Goal: Find specific page/section

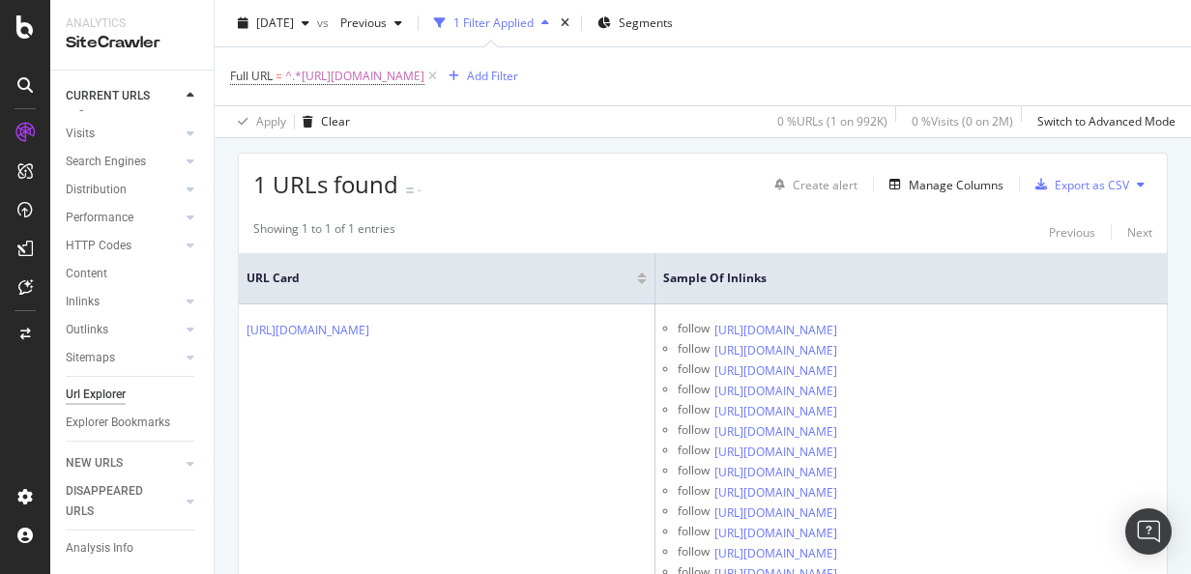
scroll to position [467, 0]
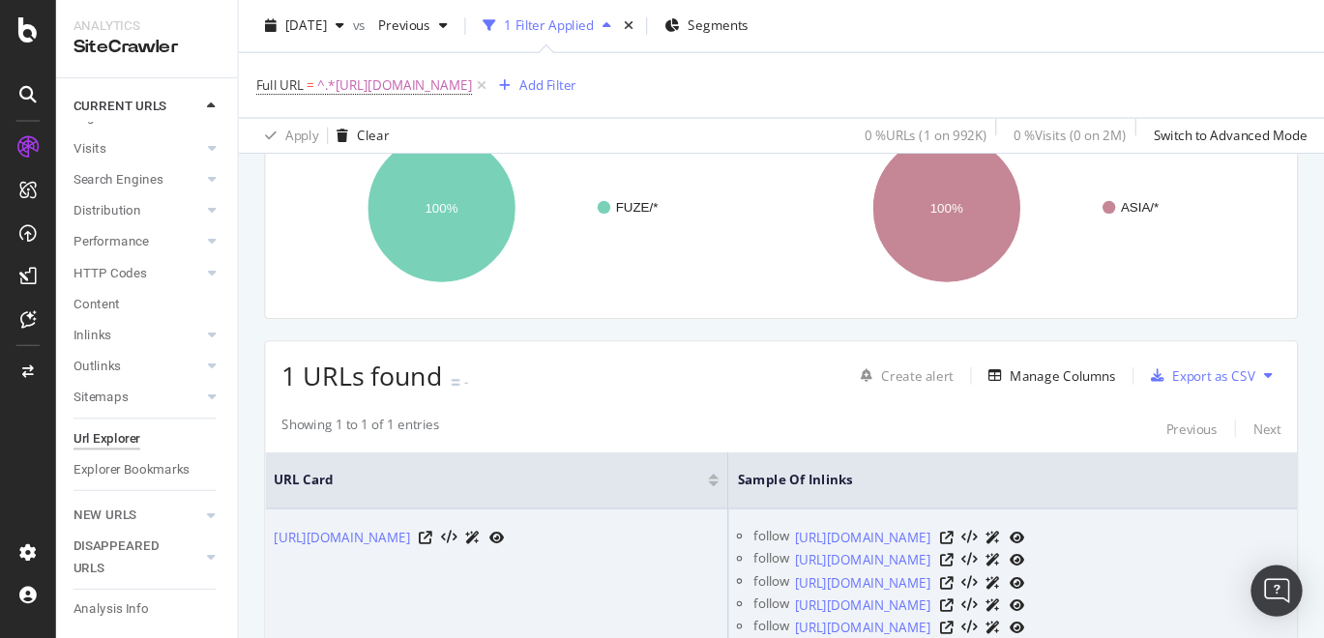
scroll to position [370, 0]
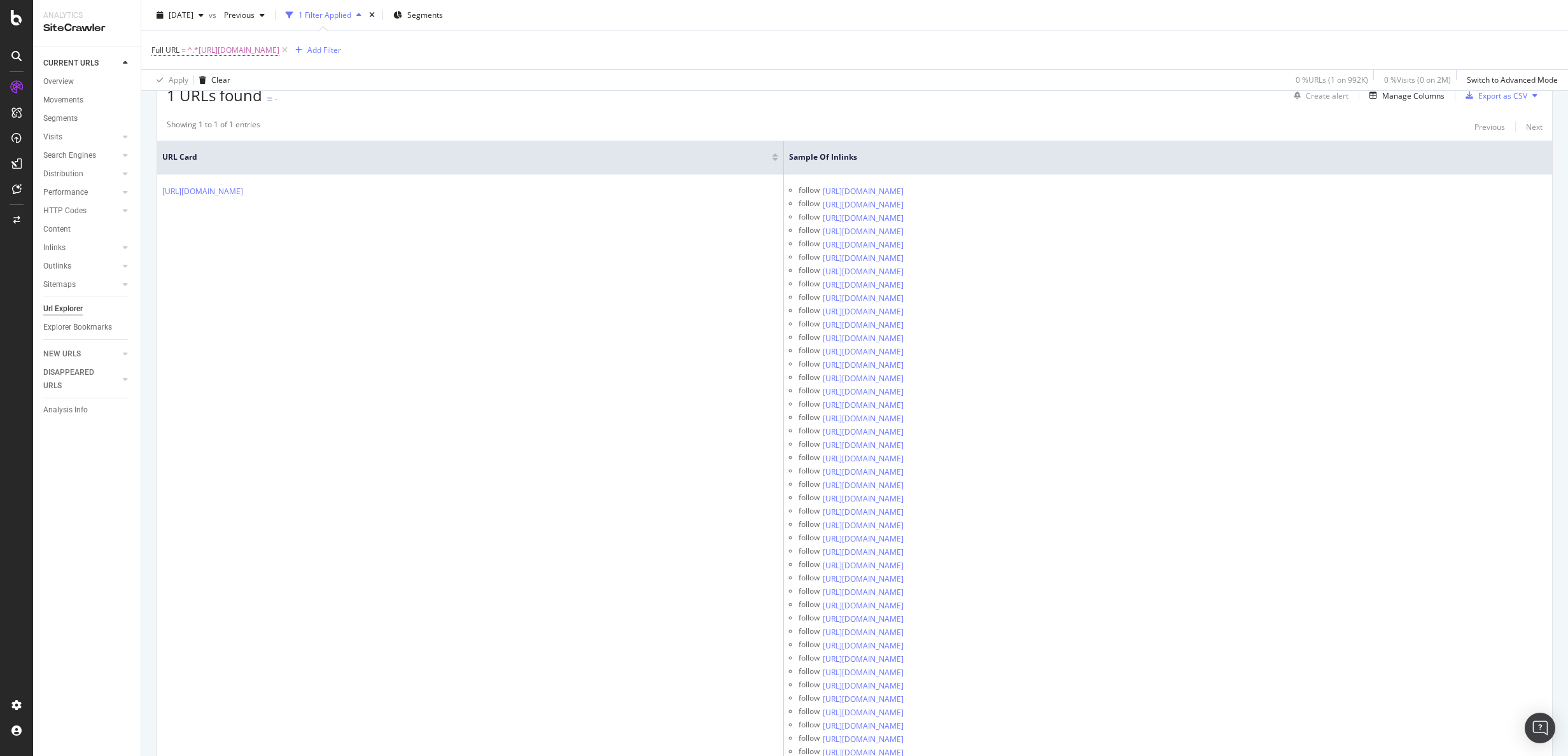
scroll to position [243, 0]
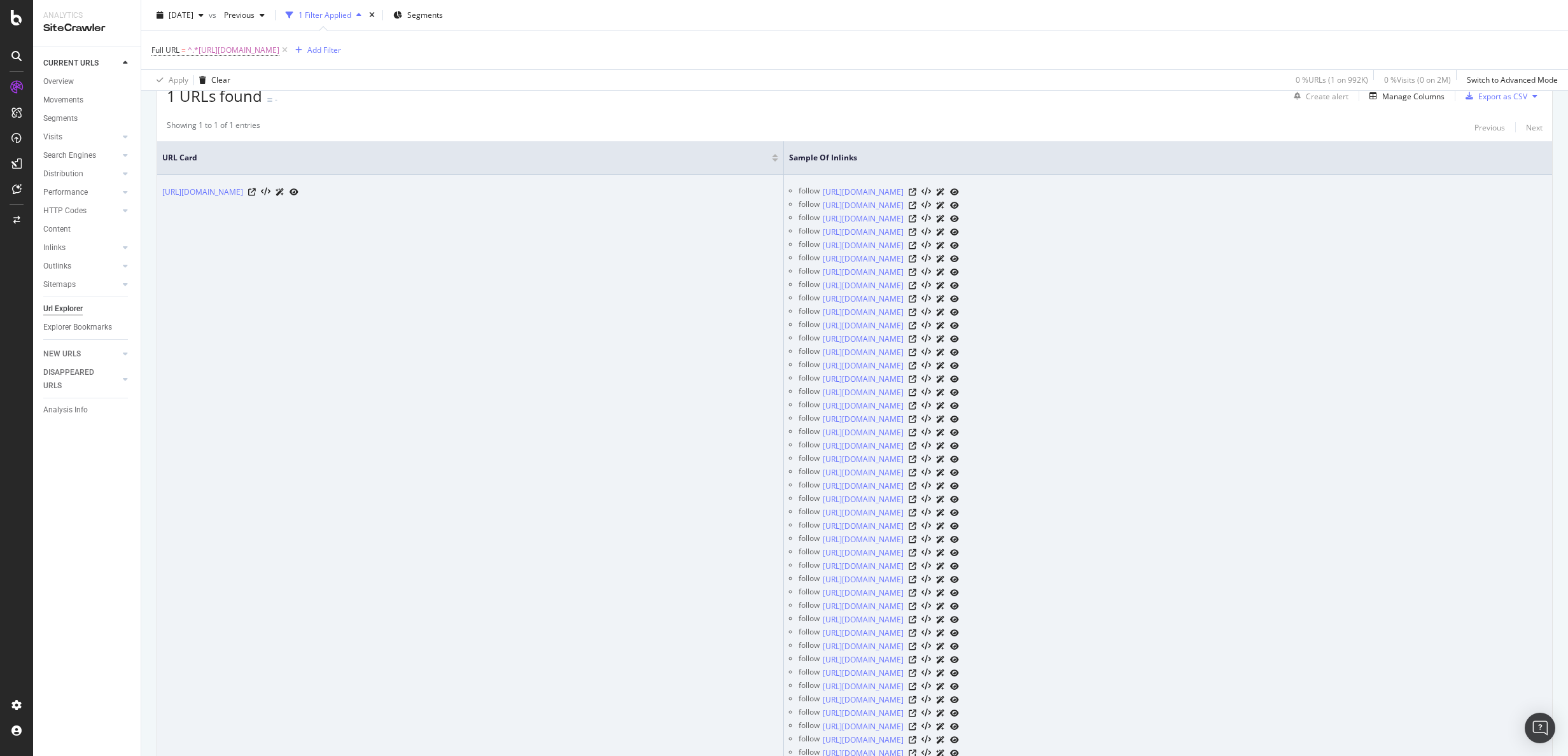
drag, startPoint x: 765, startPoint y: 1, endPoint x: 714, endPoint y: 484, distance: 485.7
click at [714, 377] on td "[URL][DOMAIN_NAME]" at bounding box center [470, 613] width 626 height 876
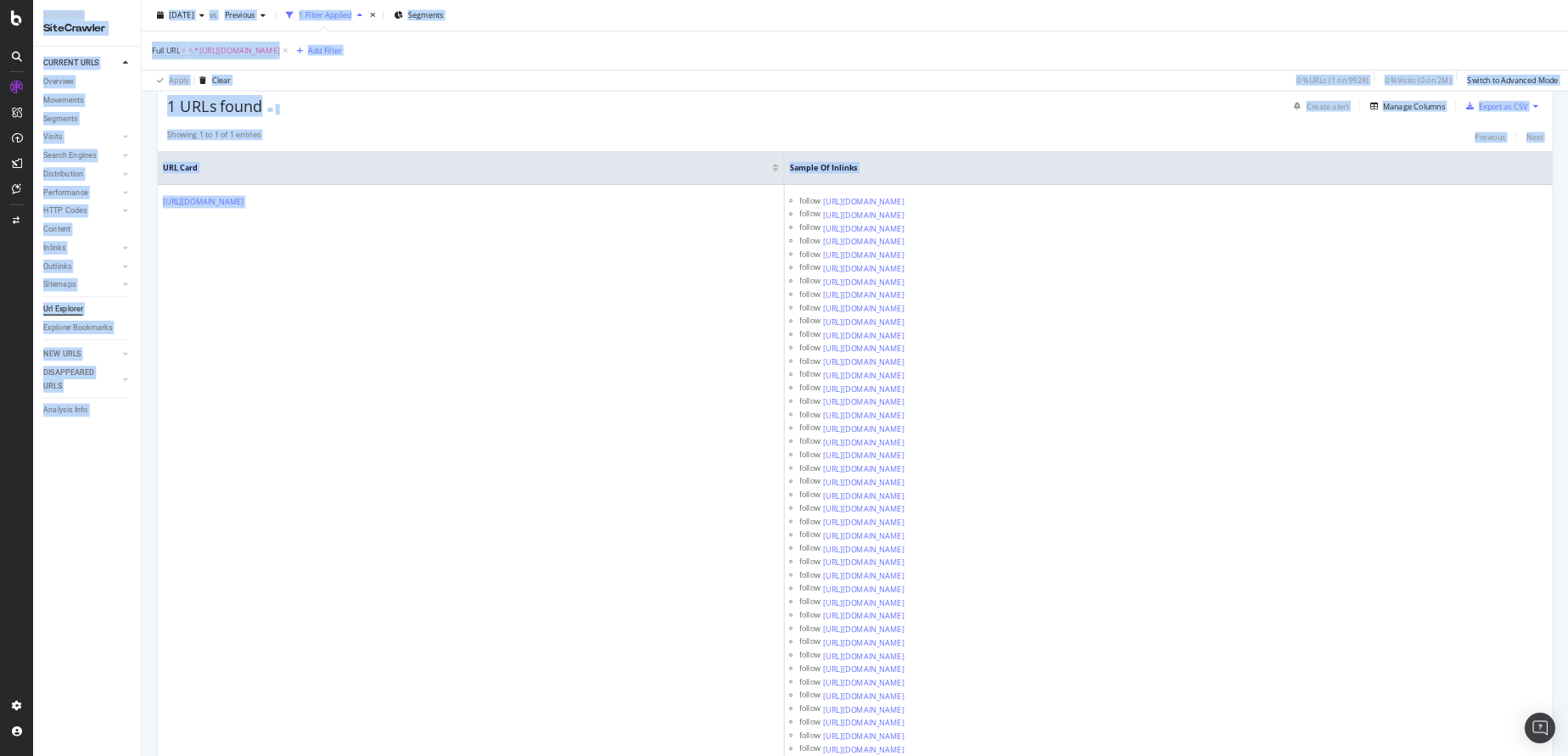
scroll to position [819, 0]
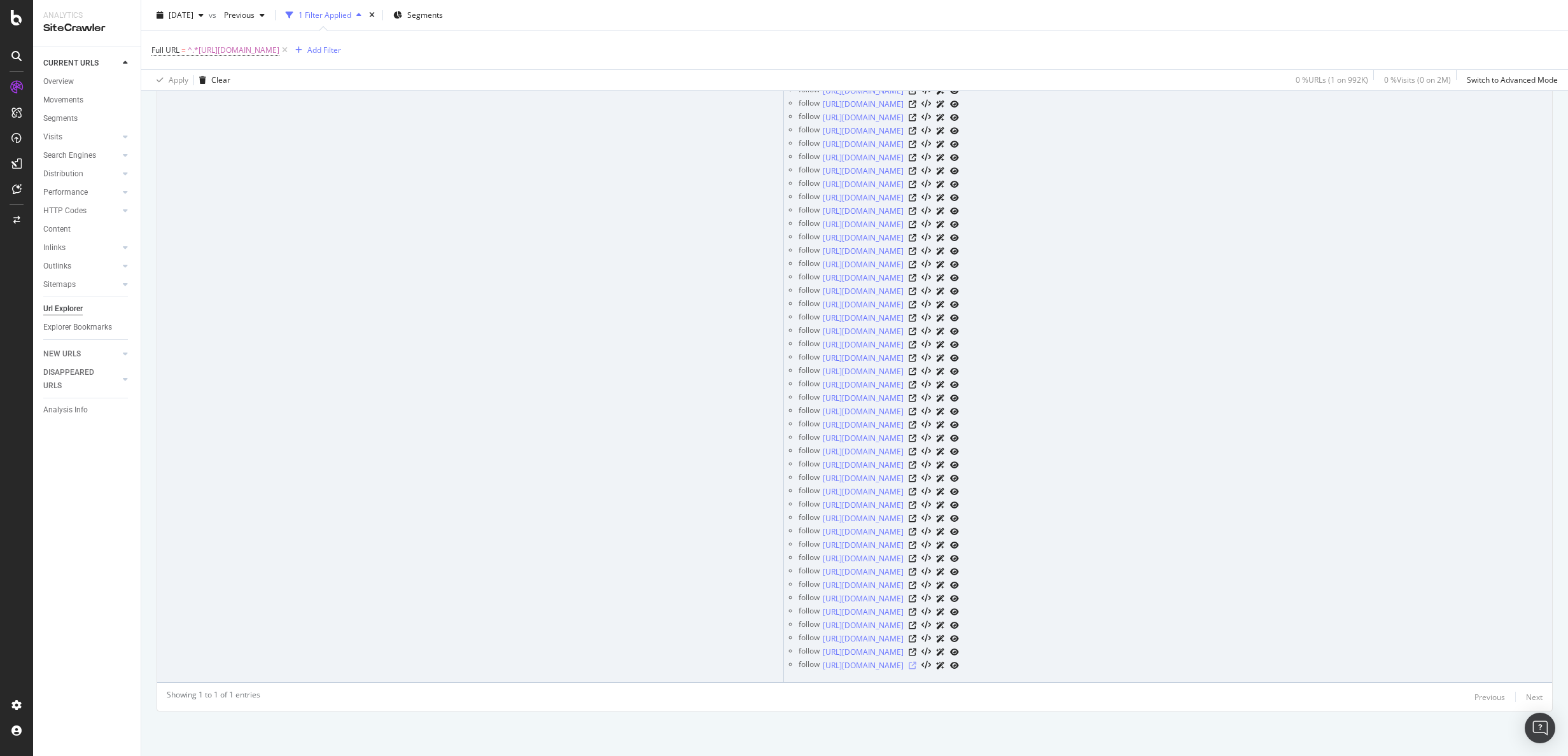
drag, startPoint x: 855, startPoint y: 200, endPoint x: 1215, endPoint y: 660, distance: 584.1
click at [783, 377] on ul "follow [URL][DOMAIN_NAME] follow [URL][DOMAIN_NAME] follow [URL][DOMAIN_NAME] f…" at bounding box center [1168, 245] width 758 height 855
copy table "URL Card Sample of Inlinks [URL][DOMAIN_NAME]"
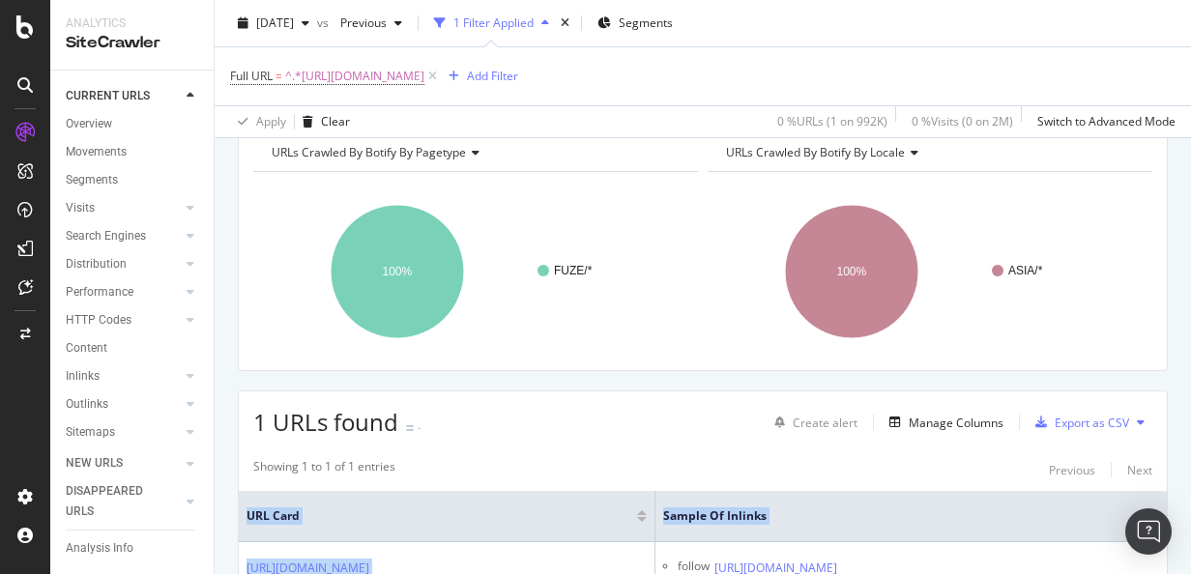
scroll to position [0, 0]
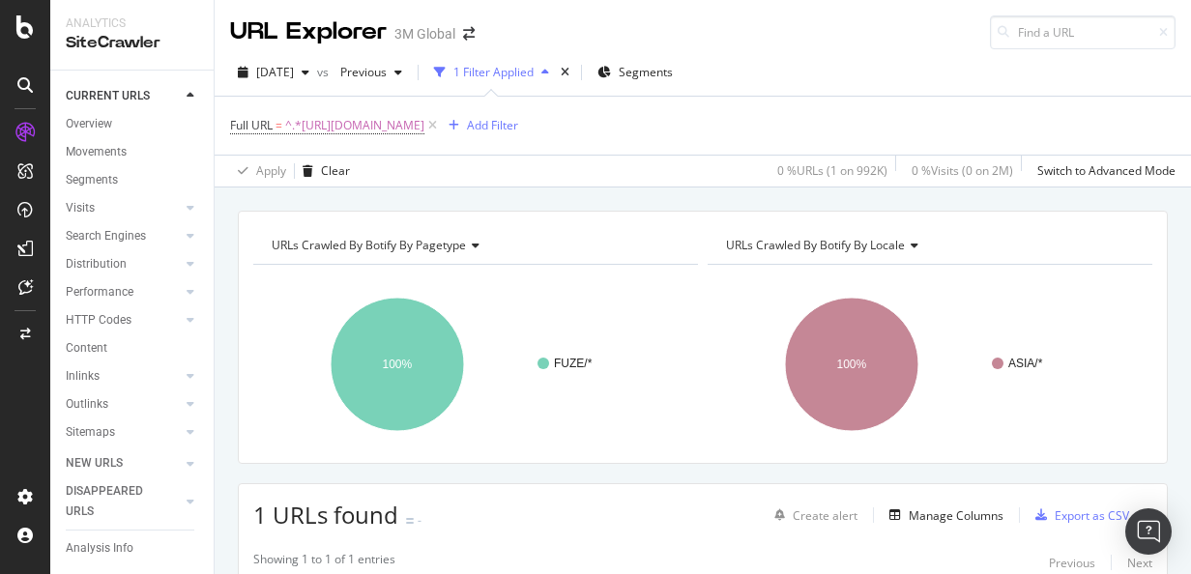
drag, startPoint x: 848, startPoint y: 126, endPoint x: 684, endPoint y: 196, distance: 178.9
click at [441, 126] on icon at bounding box center [432, 125] width 16 height 19
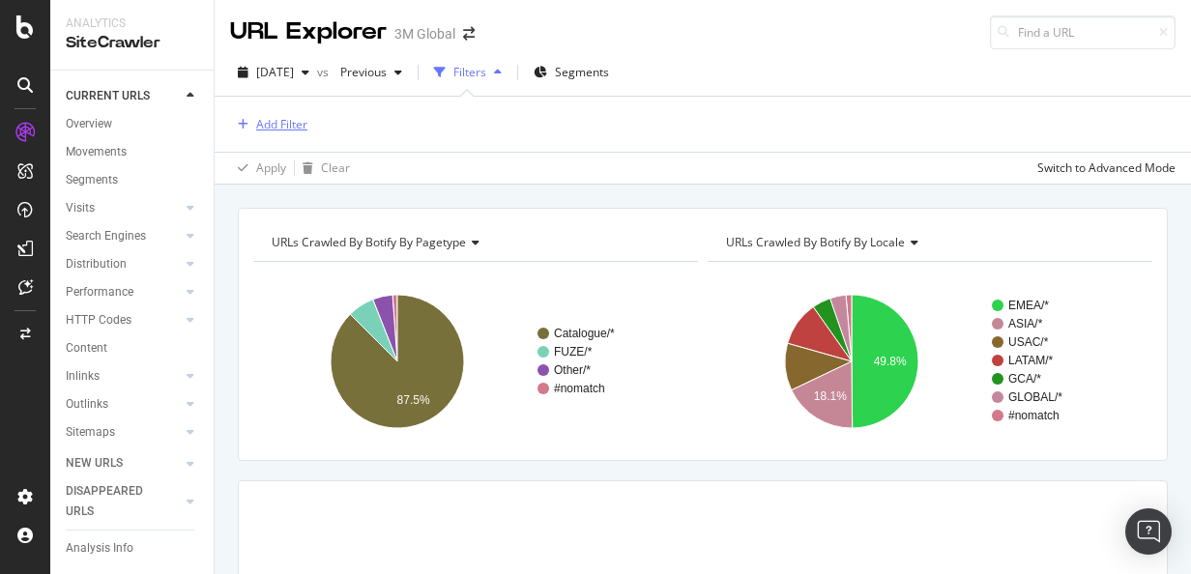
click at [292, 128] on div "Add Filter" at bounding box center [281, 124] width 51 height 16
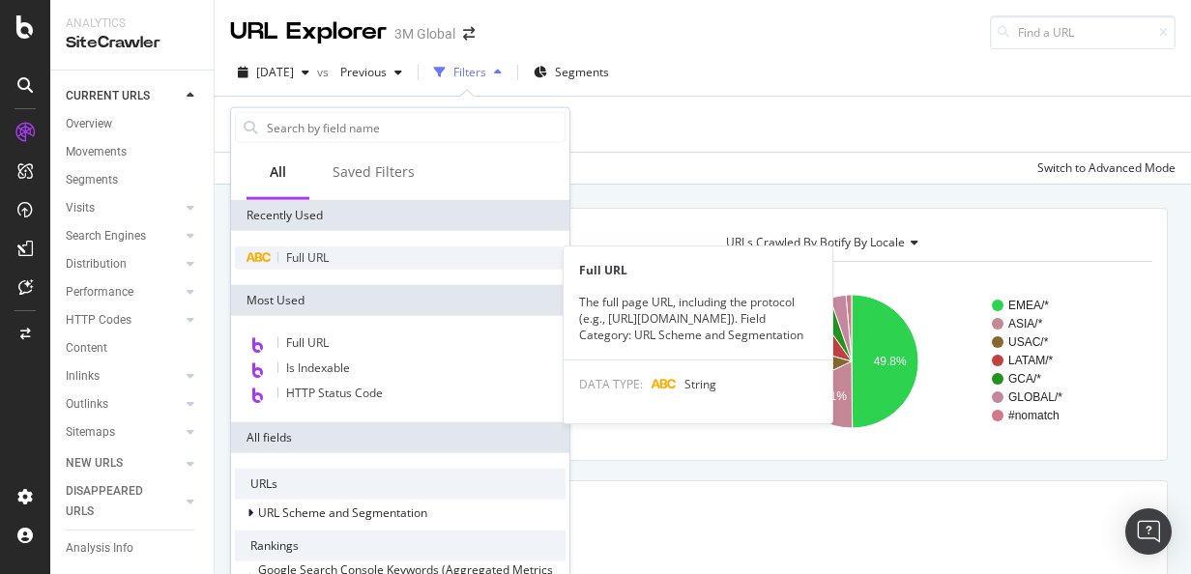
click at [313, 257] on span "Full URL" at bounding box center [307, 257] width 43 height 16
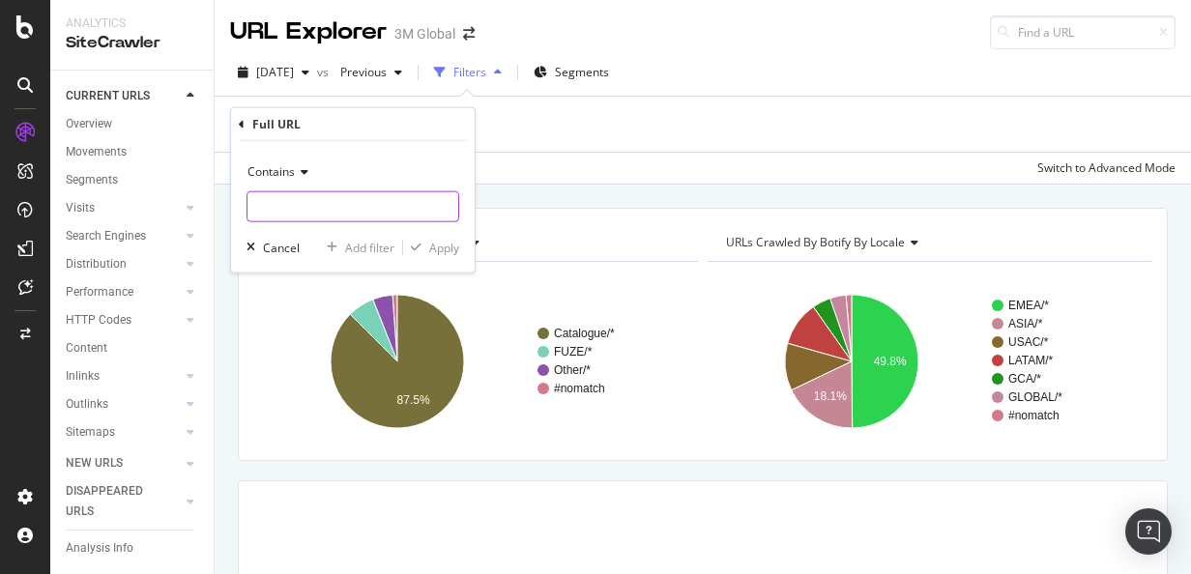
click at [347, 214] on input "text" at bounding box center [353, 206] width 211 height 31
paste input "[DOMAIN_NAME][URL]"
type input "[DOMAIN_NAME][URL]"
click at [454, 244] on div "Apply" at bounding box center [444, 247] width 30 height 16
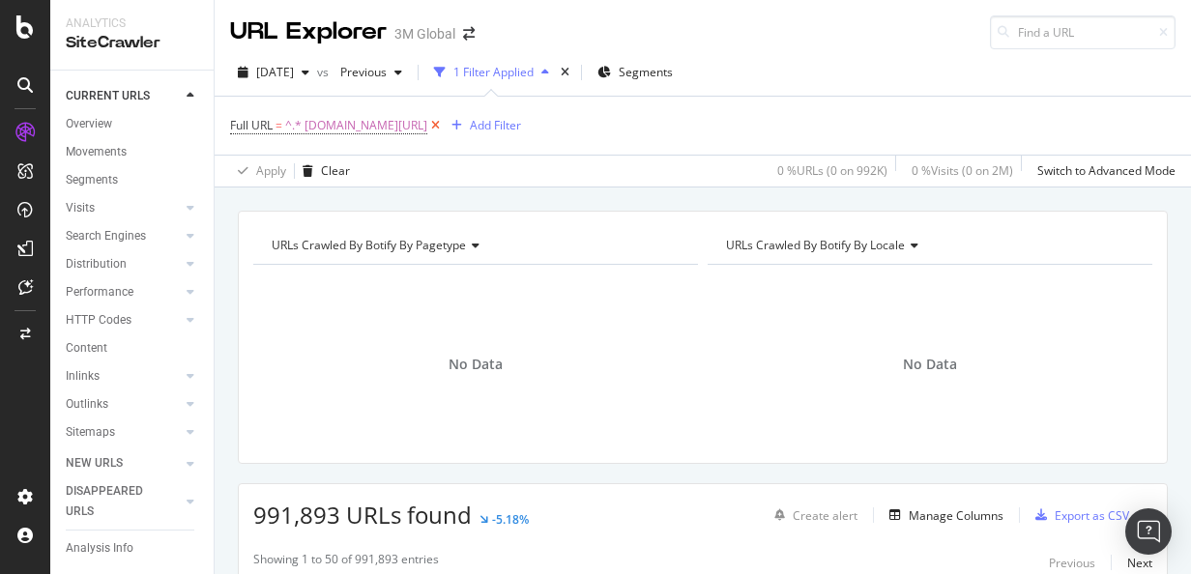
click at [444, 123] on icon at bounding box center [435, 125] width 16 height 19
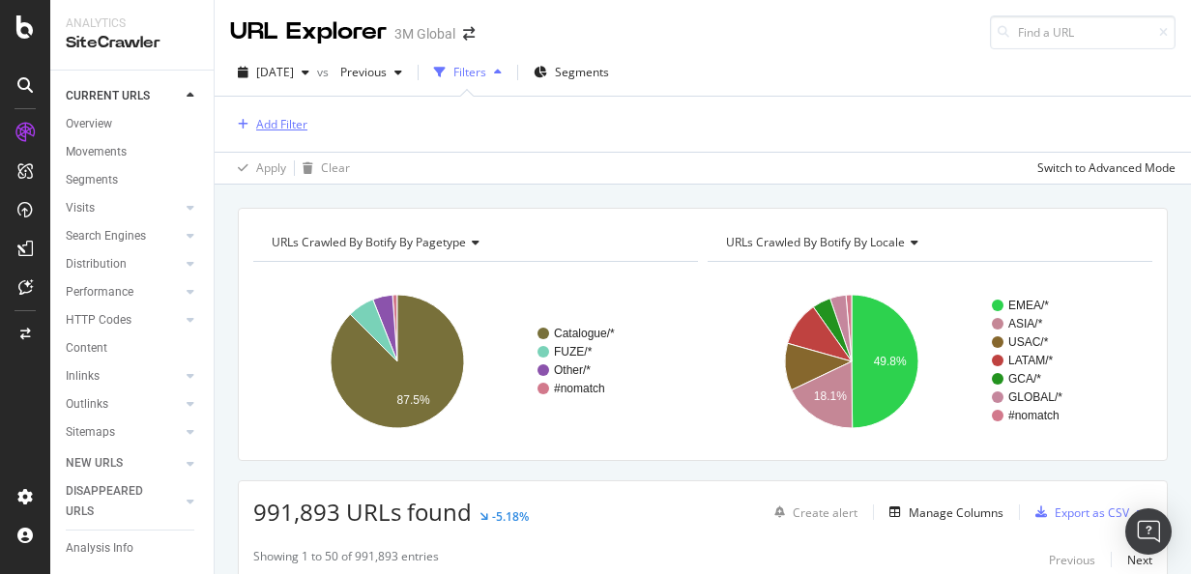
click at [272, 127] on div "Add Filter" at bounding box center [281, 124] width 51 height 16
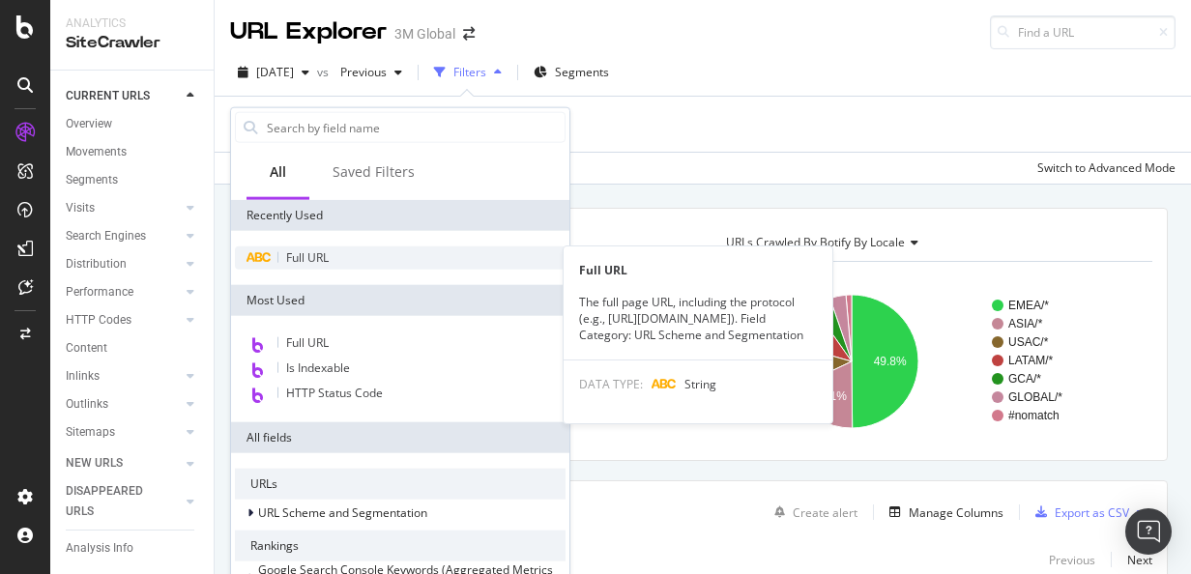
click at [317, 254] on span "Full URL" at bounding box center [307, 257] width 43 height 16
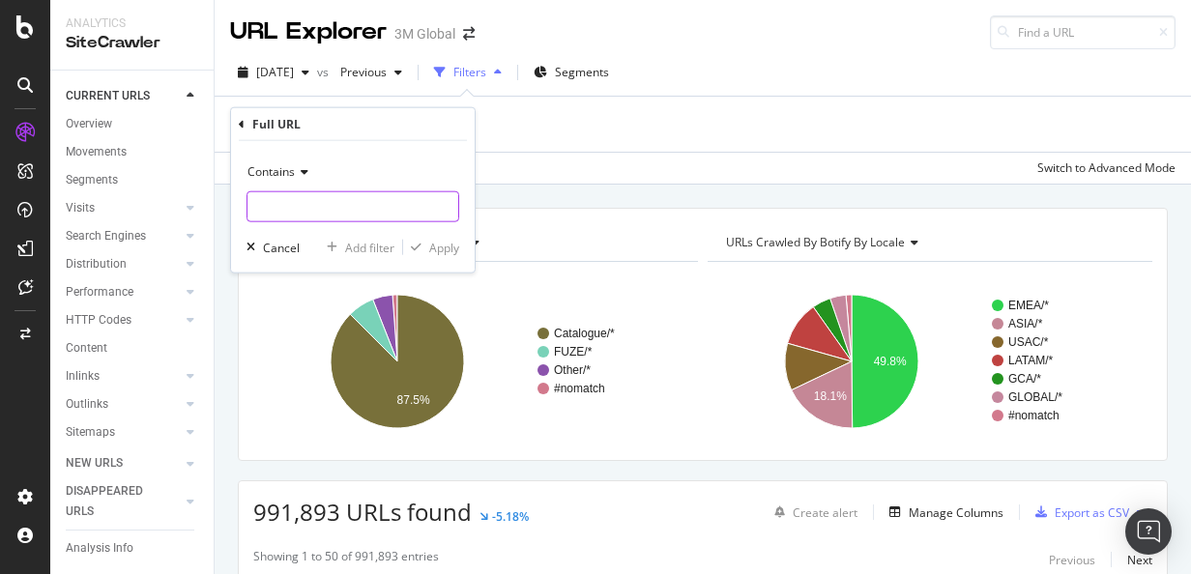
drag, startPoint x: 373, startPoint y: 220, endPoint x: 364, endPoint y: 215, distance: 11.3
click at [373, 220] on input "text" at bounding box center [353, 206] width 211 height 31
paste input "[DOMAIN_NAME][URL]"
type input "[DOMAIN_NAME][URL]"
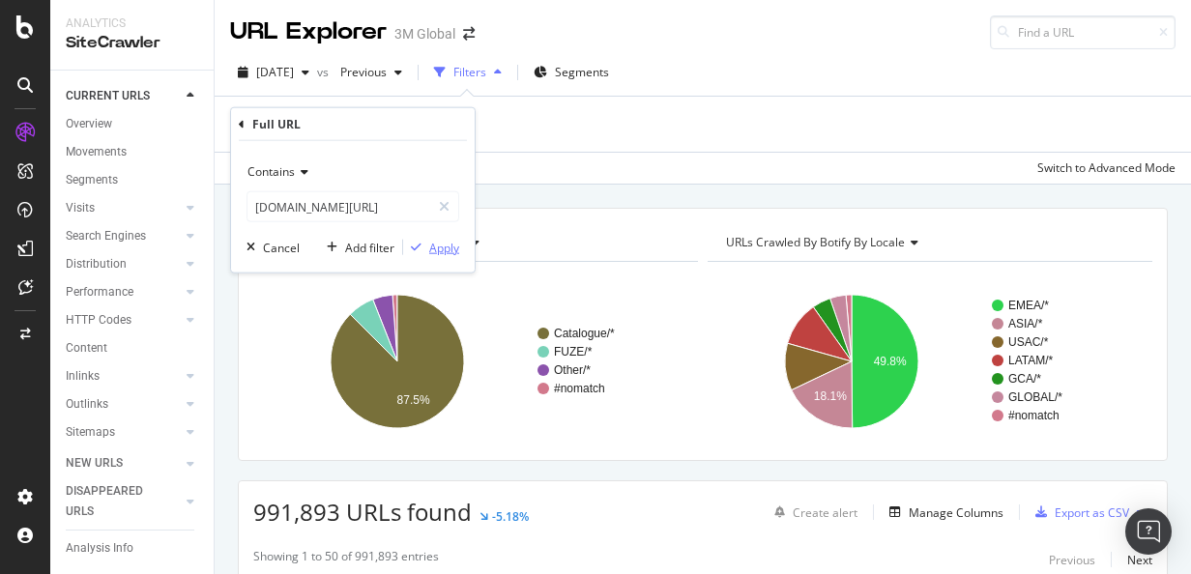
click at [437, 249] on div "Apply" at bounding box center [444, 247] width 30 height 16
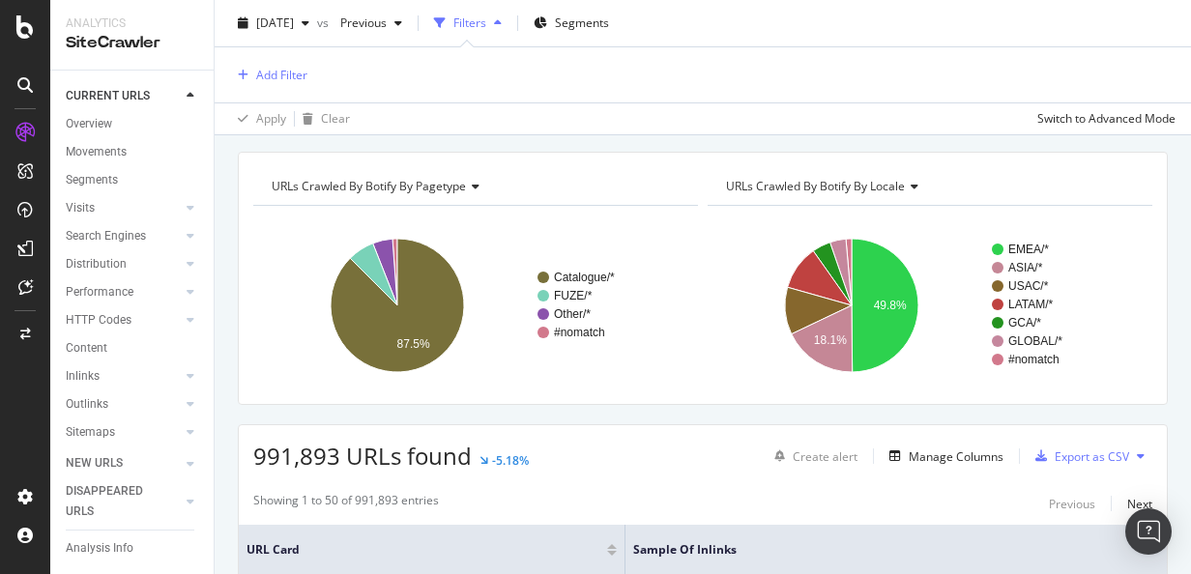
scroll to position [0, 0]
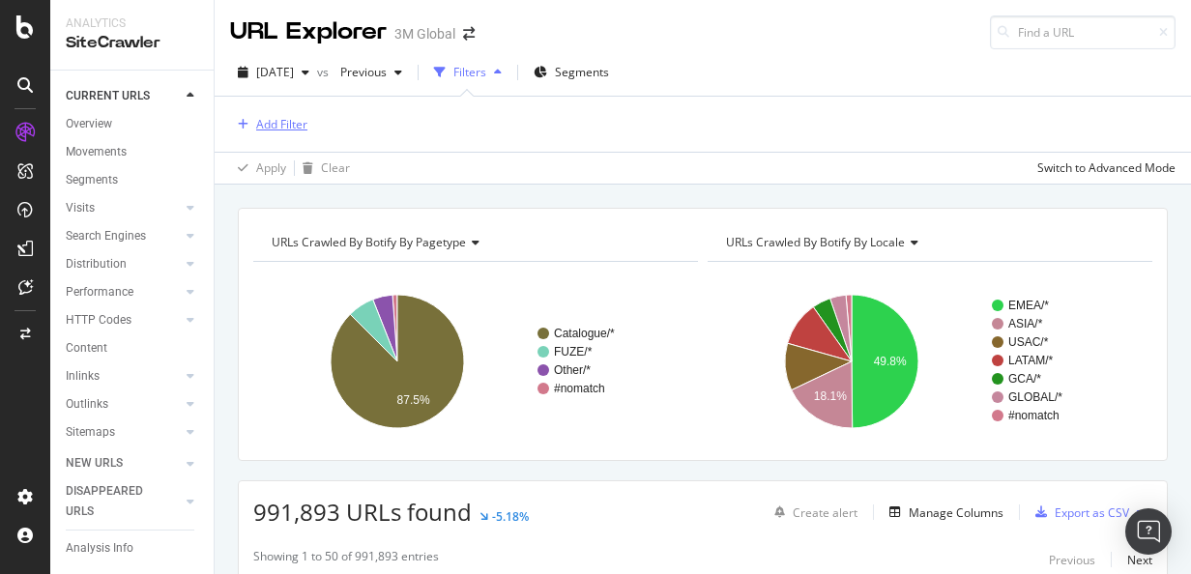
click at [278, 133] on div "Add Filter" at bounding box center [268, 124] width 77 height 21
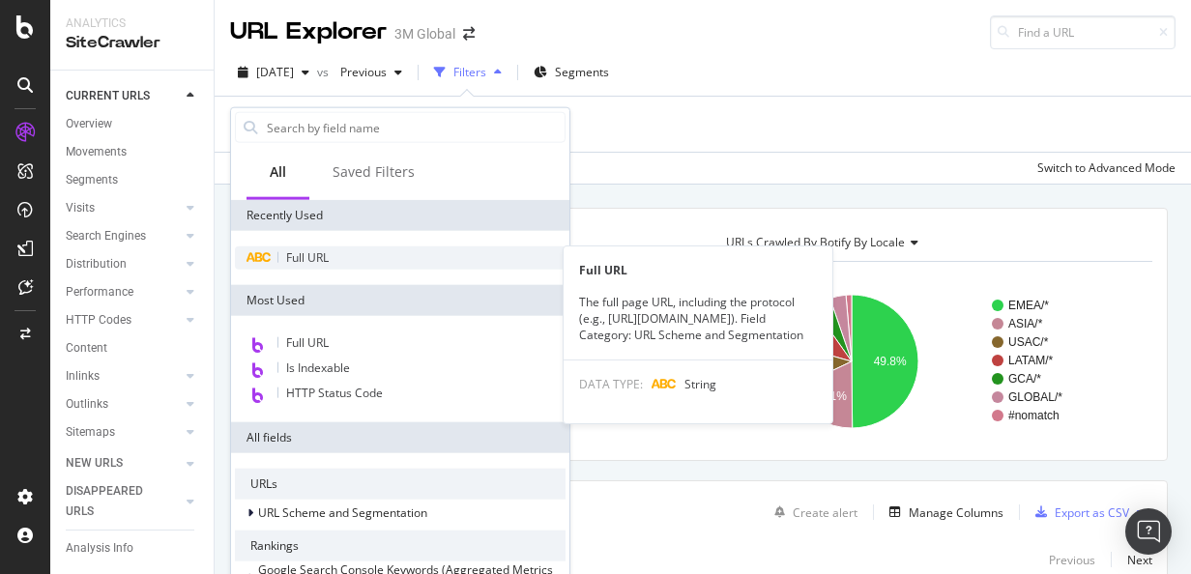
click at [322, 259] on span "Full URL" at bounding box center [307, 257] width 43 height 16
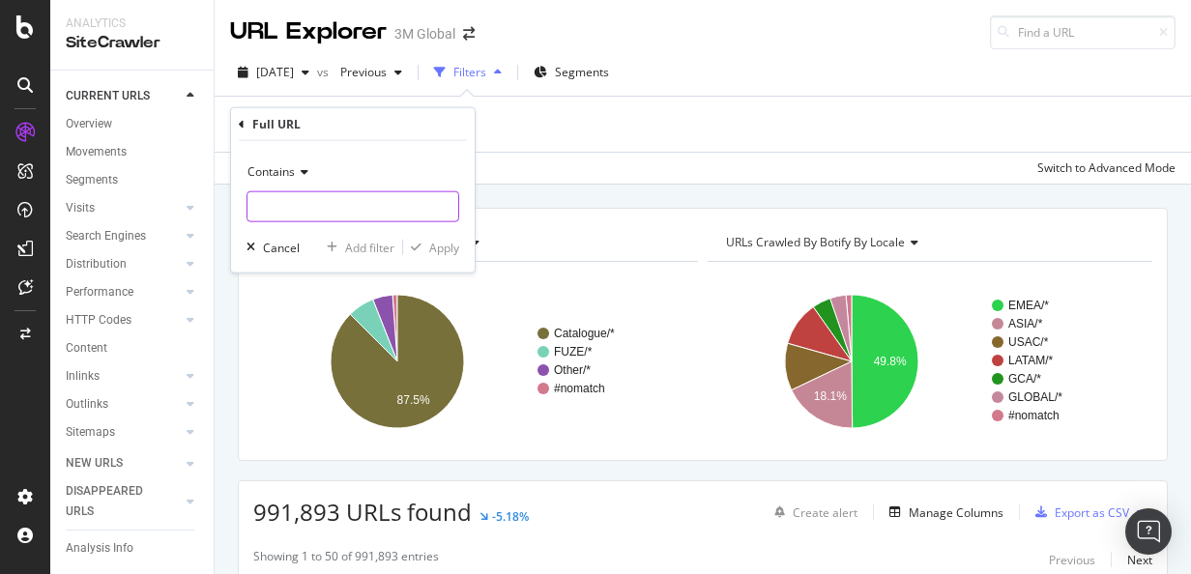
click at [364, 213] on input "text" at bounding box center [353, 206] width 211 height 31
paste input "[DOMAIN_NAME][URL]"
type input "[DOMAIN_NAME][URL]"
click at [436, 245] on div "Apply" at bounding box center [444, 247] width 30 height 16
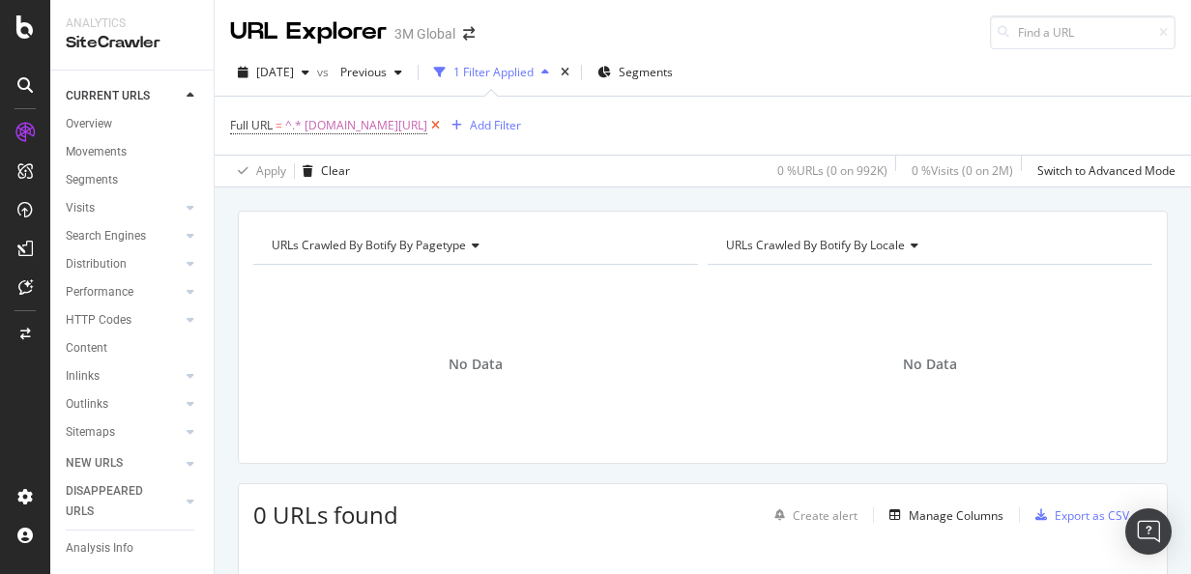
click at [444, 126] on icon at bounding box center [435, 125] width 16 height 19
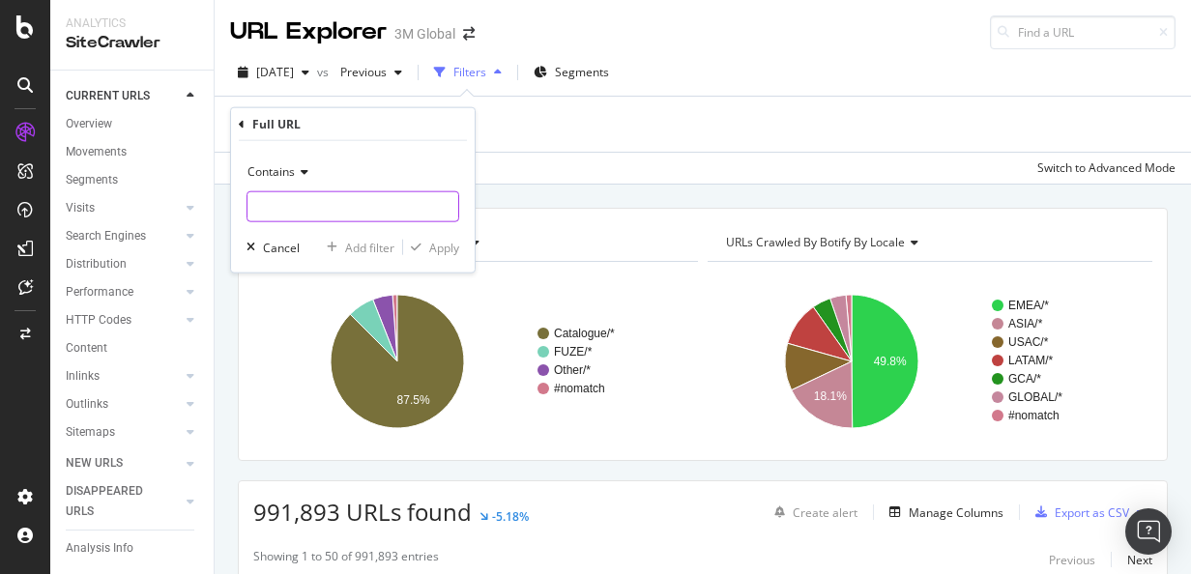
click at [292, 207] on input "text" at bounding box center [353, 206] width 211 height 31
paste input "www.commandbrand.com.au/3M/en_AU/p/d/v100702175/"
type input "www.commandbrand.com.au/3M/en_AU/p/d/v100702175/"
click at [423, 247] on div "button" at bounding box center [416, 248] width 26 height 12
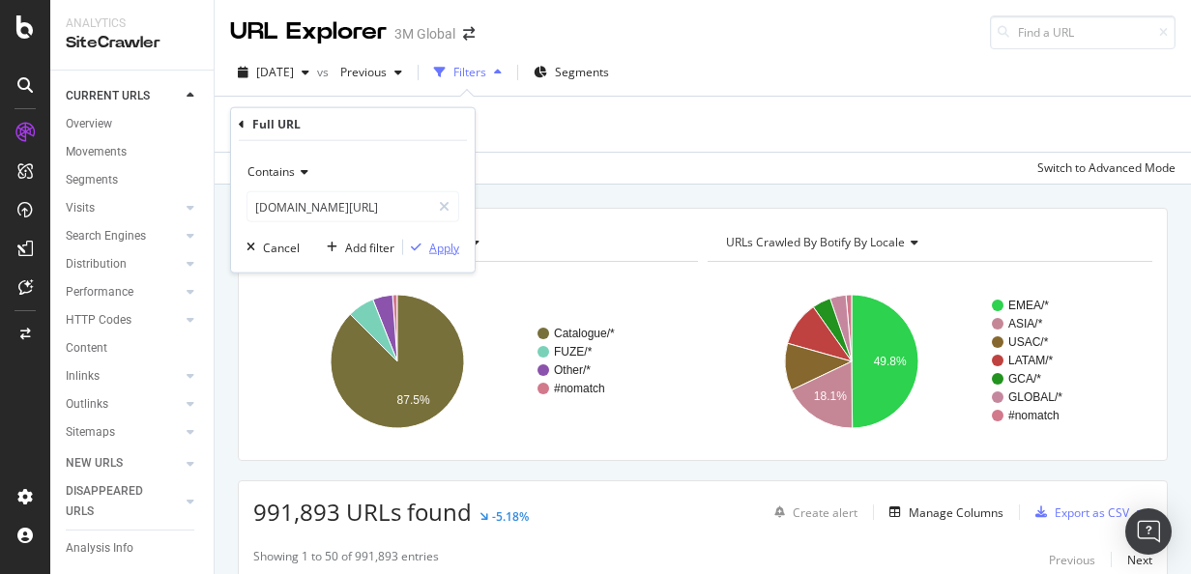
scroll to position [0, 0]
click at [440, 249] on div "Apply" at bounding box center [444, 247] width 30 height 16
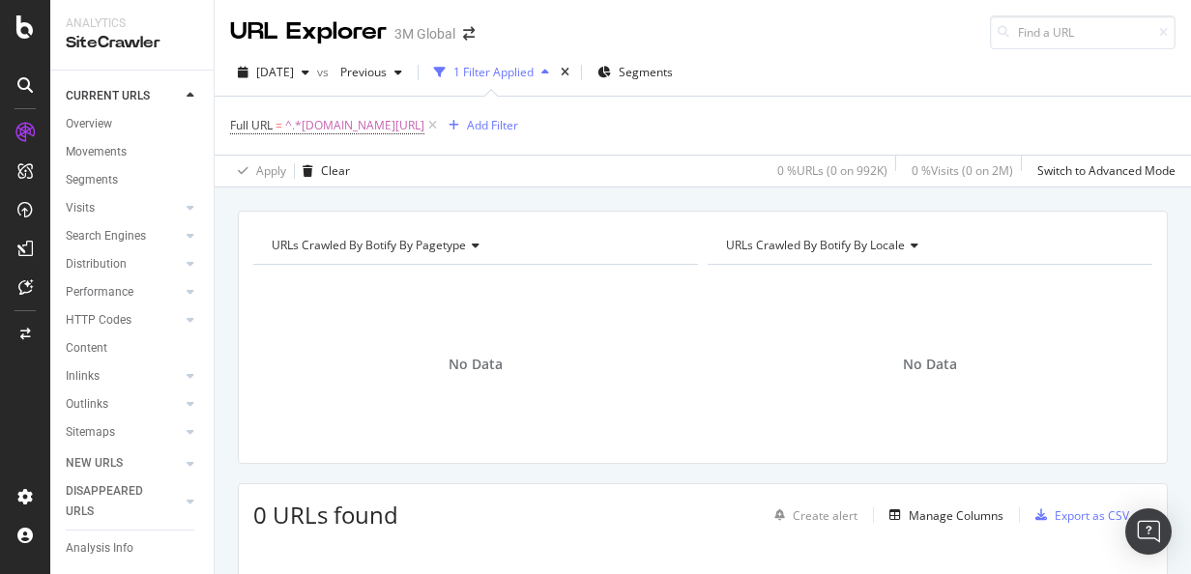
scroll to position [265, 0]
